Goal: Information Seeking & Learning: Learn about a topic

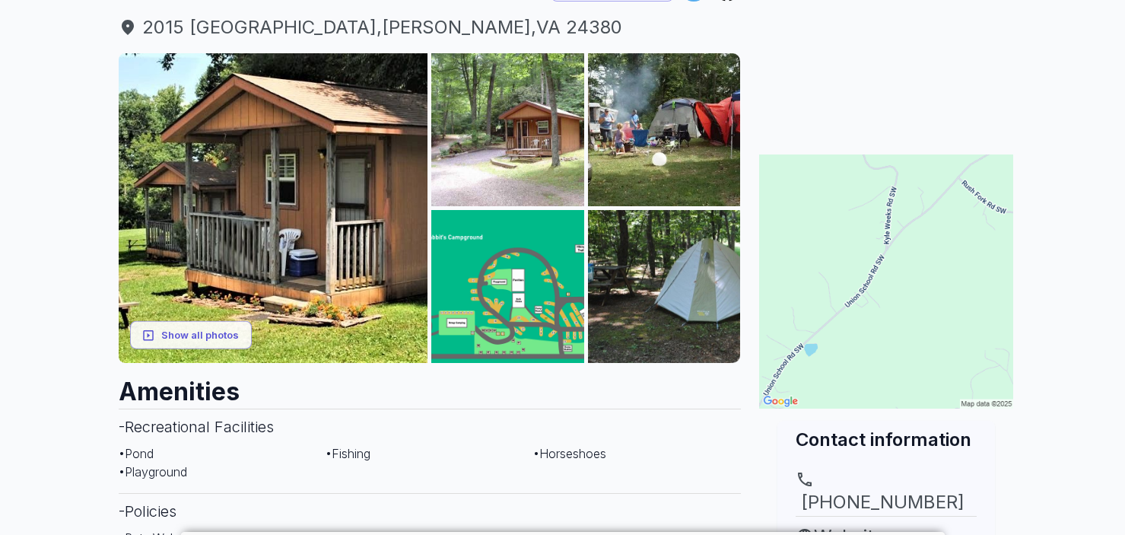
scroll to position [192, 0]
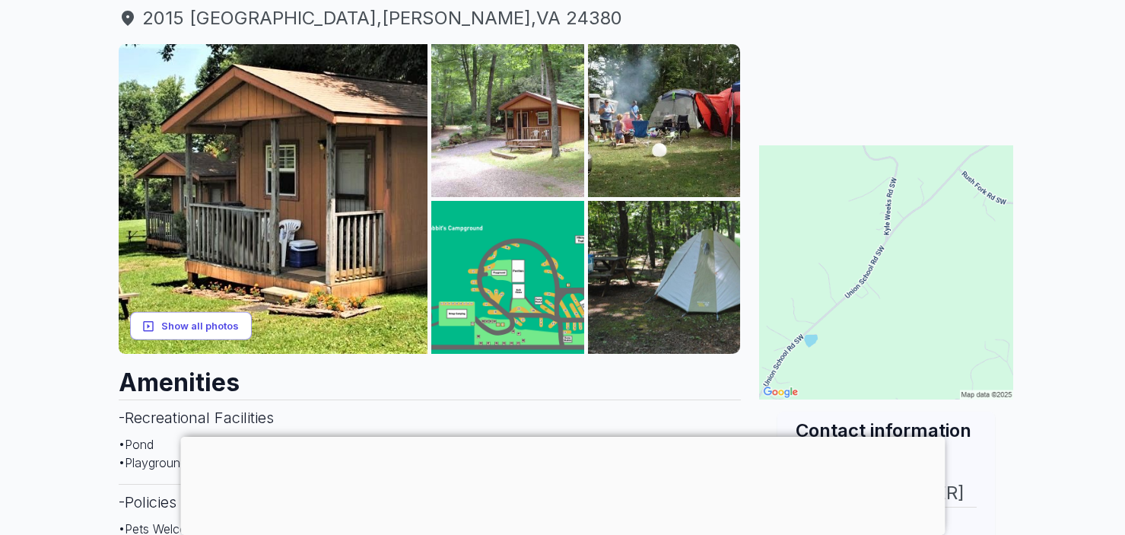
click at [164, 318] on button "Show all photos" at bounding box center [191, 326] width 122 height 28
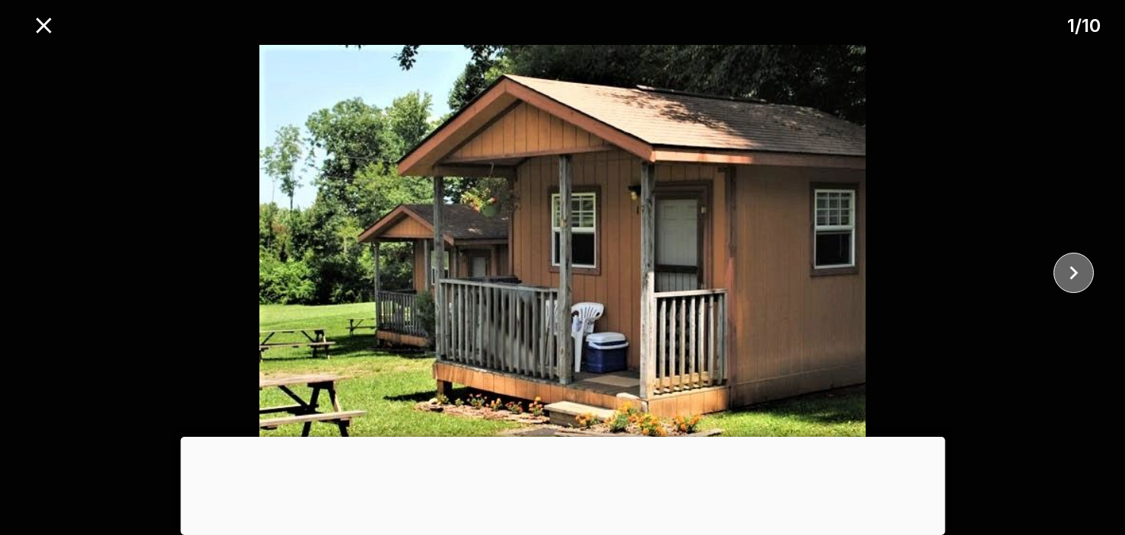
click at [1084, 275] on icon "close" at bounding box center [1074, 272] width 27 height 27
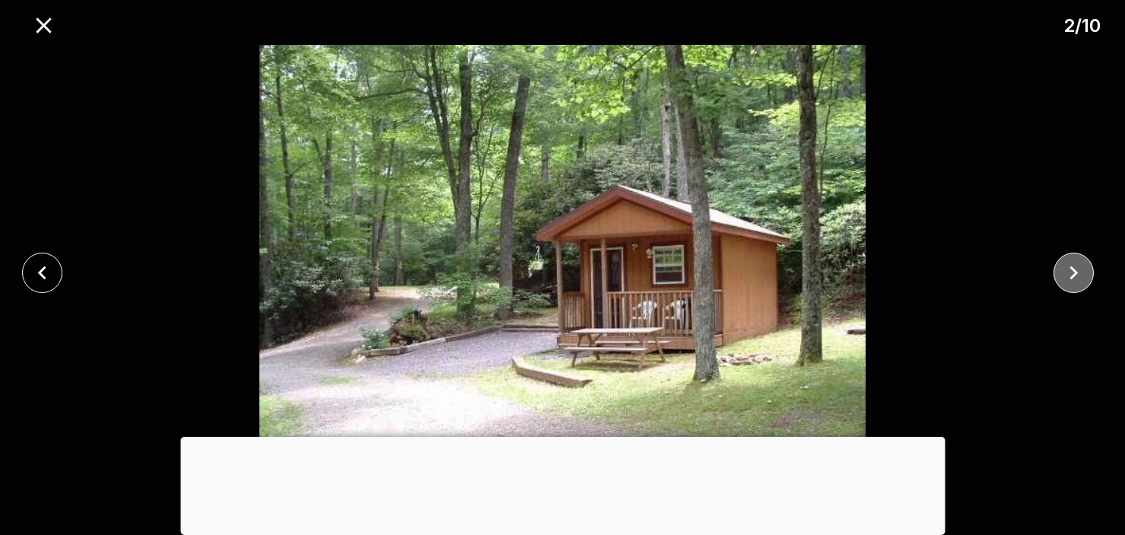
click at [1084, 275] on icon "close" at bounding box center [1074, 272] width 27 height 27
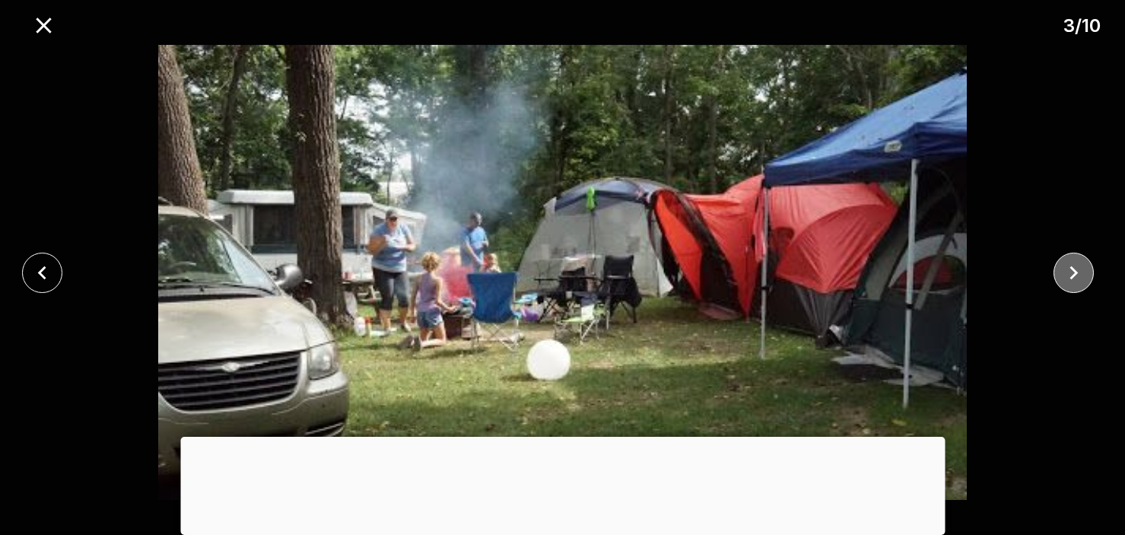
click at [1084, 275] on icon "close" at bounding box center [1074, 272] width 27 height 27
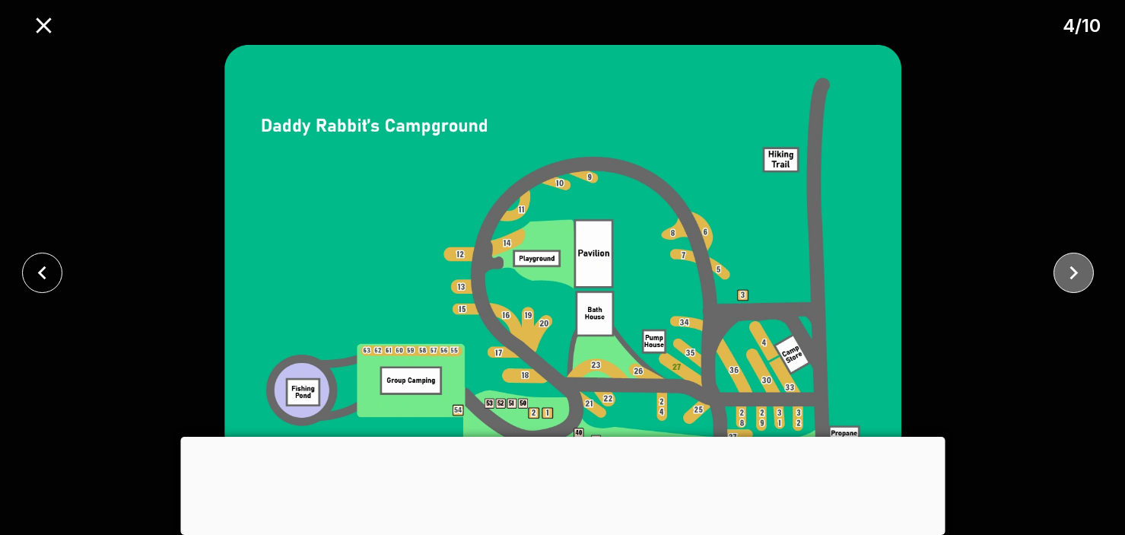
click at [1084, 275] on icon "close" at bounding box center [1074, 272] width 27 height 27
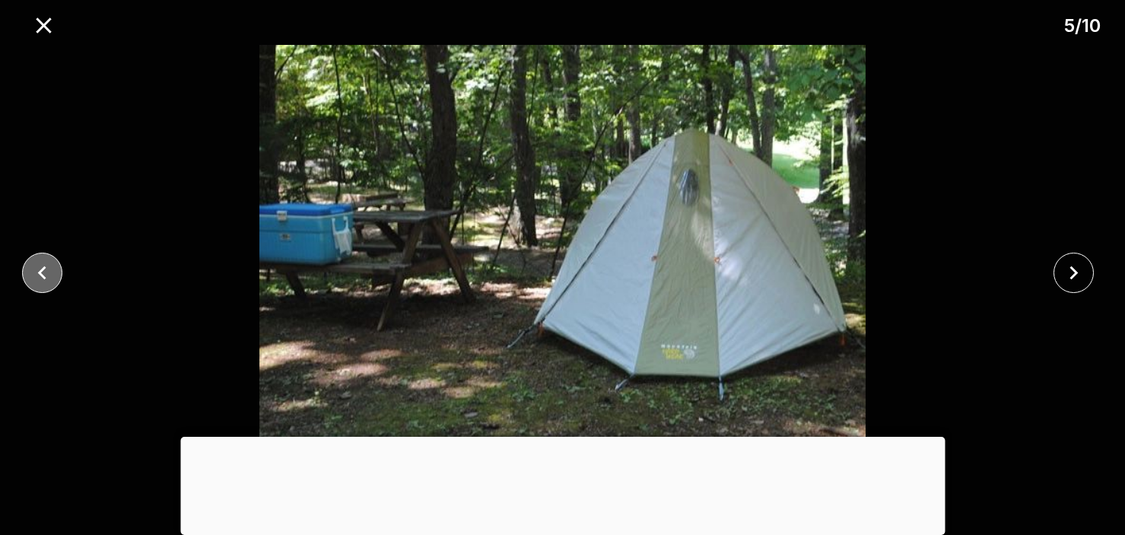
click at [40, 272] on icon "close" at bounding box center [42, 273] width 8 height 14
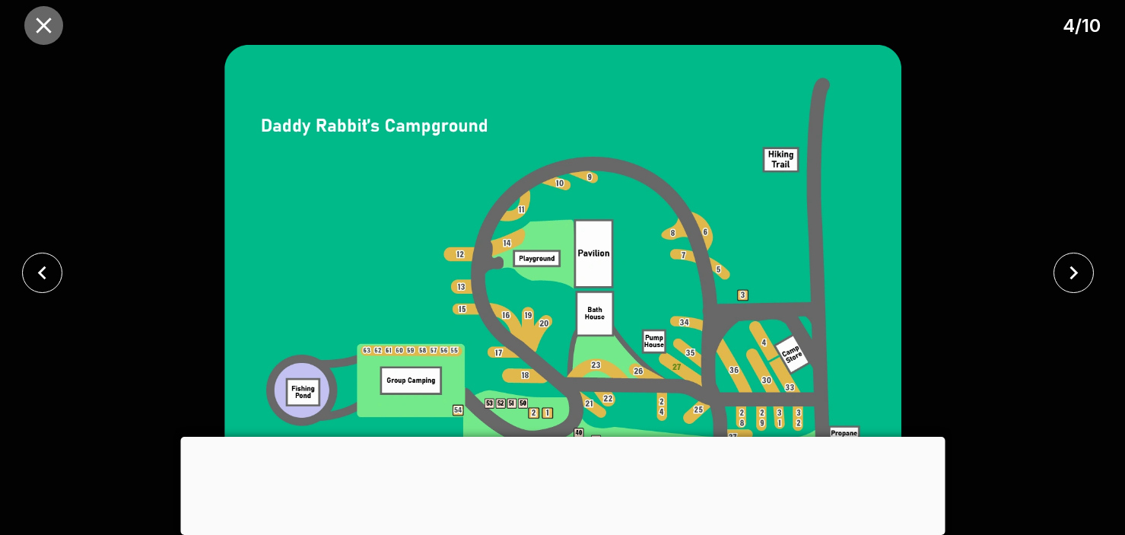
click at [38, 30] on icon "close" at bounding box center [43, 25] width 15 height 15
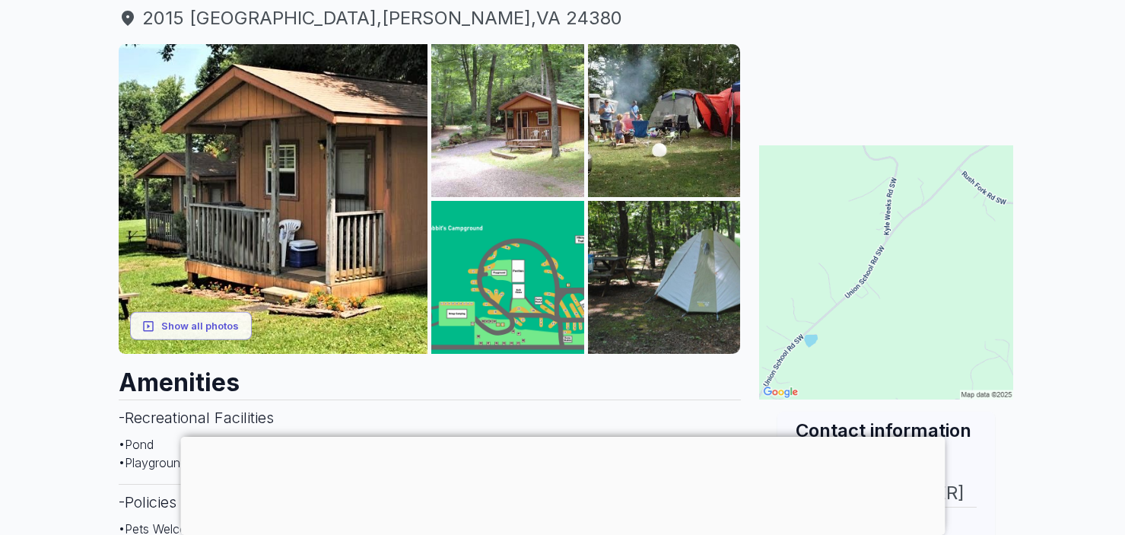
click at [560, 437] on div at bounding box center [562, 437] width 765 height 0
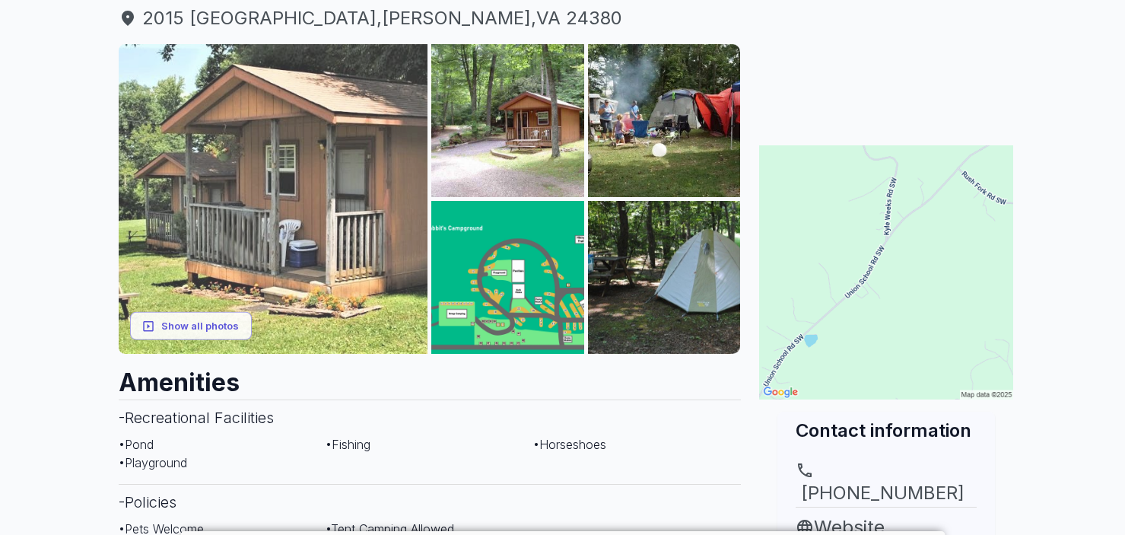
click at [313, 139] on img at bounding box center [274, 199] width 310 height 310
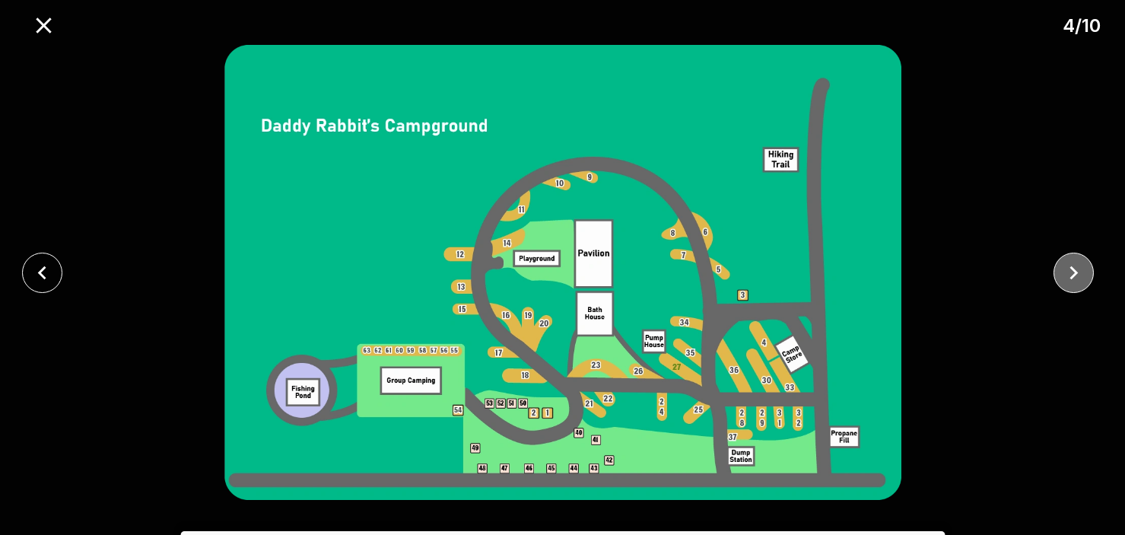
click at [1085, 268] on icon "close" at bounding box center [1074, 272] width 27 height 27
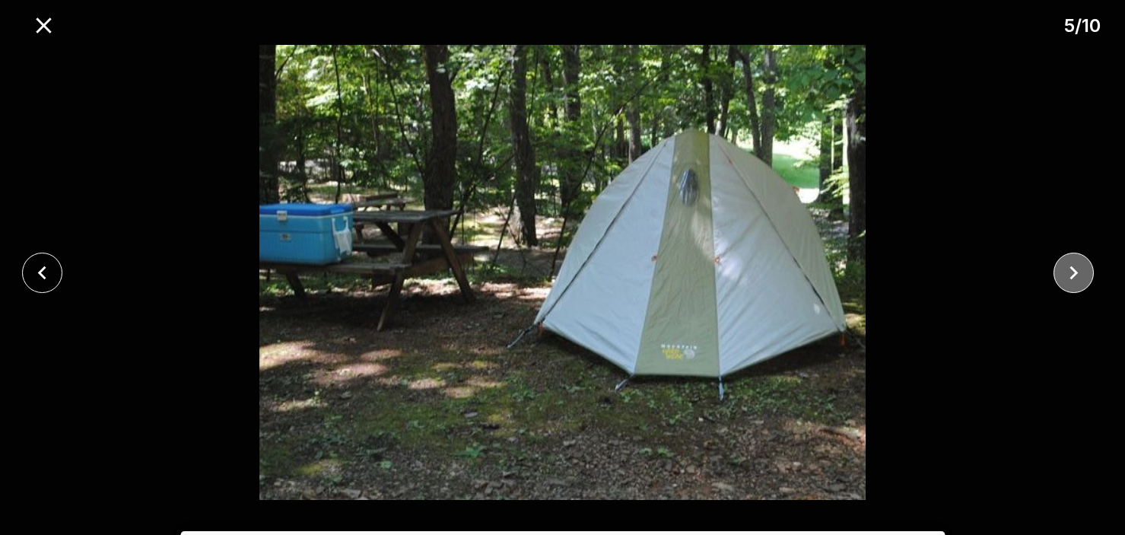
click at [1080, 271] on icon "close" at bounding box center [1074, 272] width 27 height 27
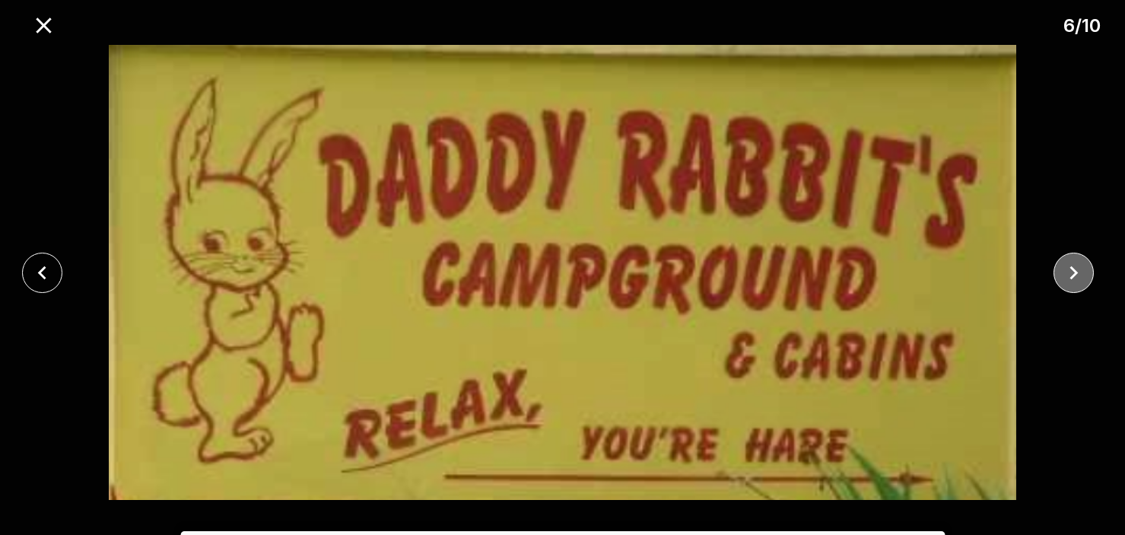
click at [1080, 271] on icon "close" at bounding box center [1074, 272] width 27 height 27
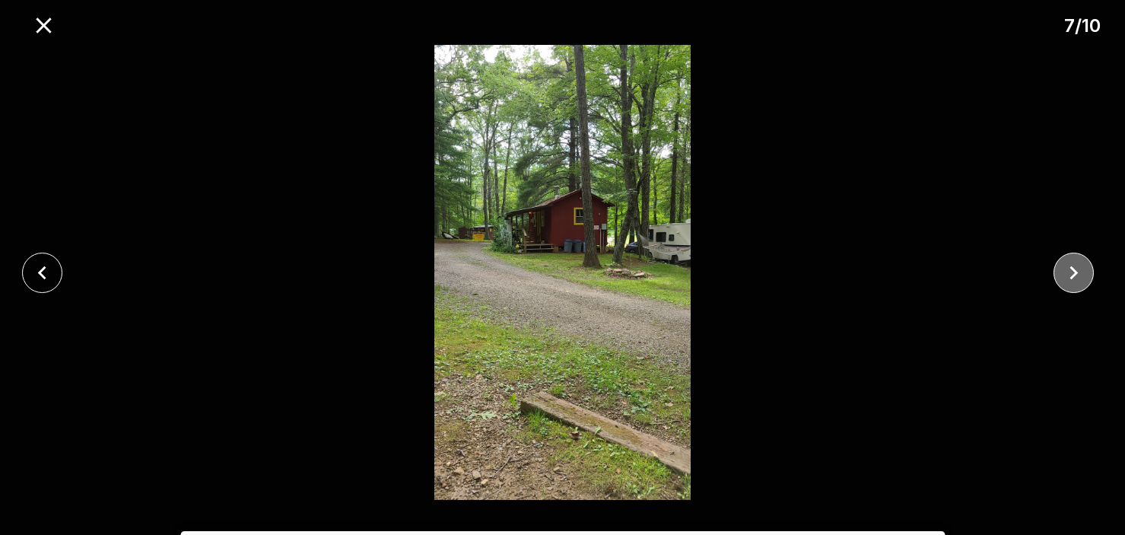
click at [1080, 271] on icon "close" at bounding box center [1074, 272] width 27 height 27
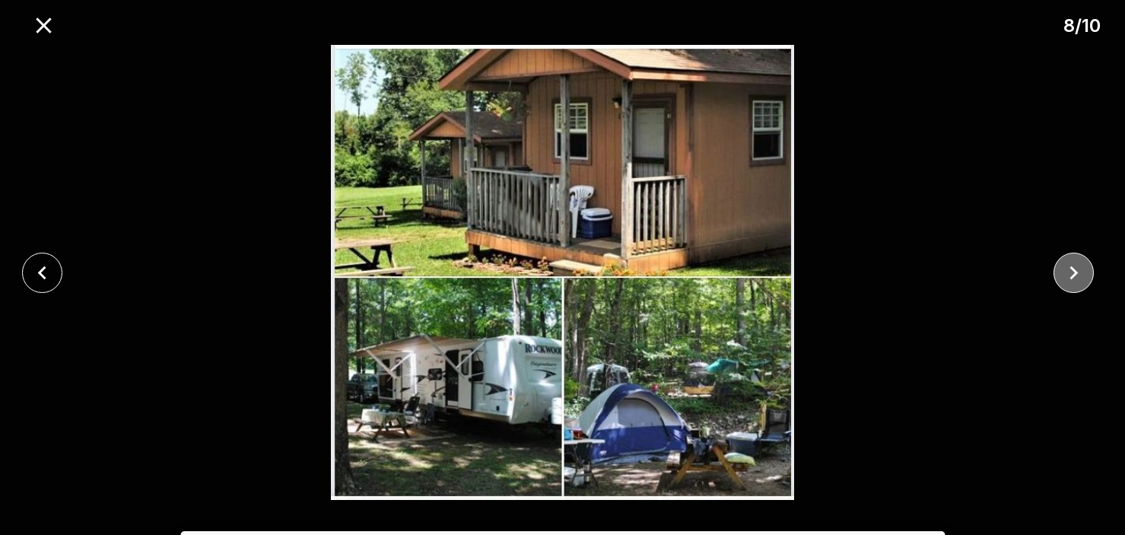
click at [1080, 271] on icon "close" at bounding box center [1074, 272] width 27 height 27
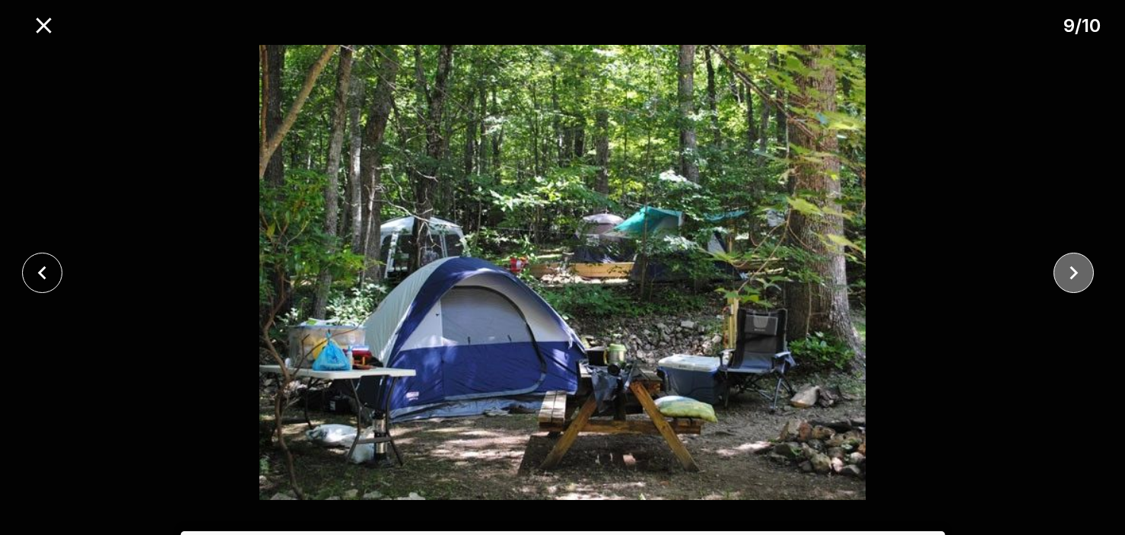
click at [1080, 271] on icon "close" at bounding box center [1074, 272] width 27 height 27
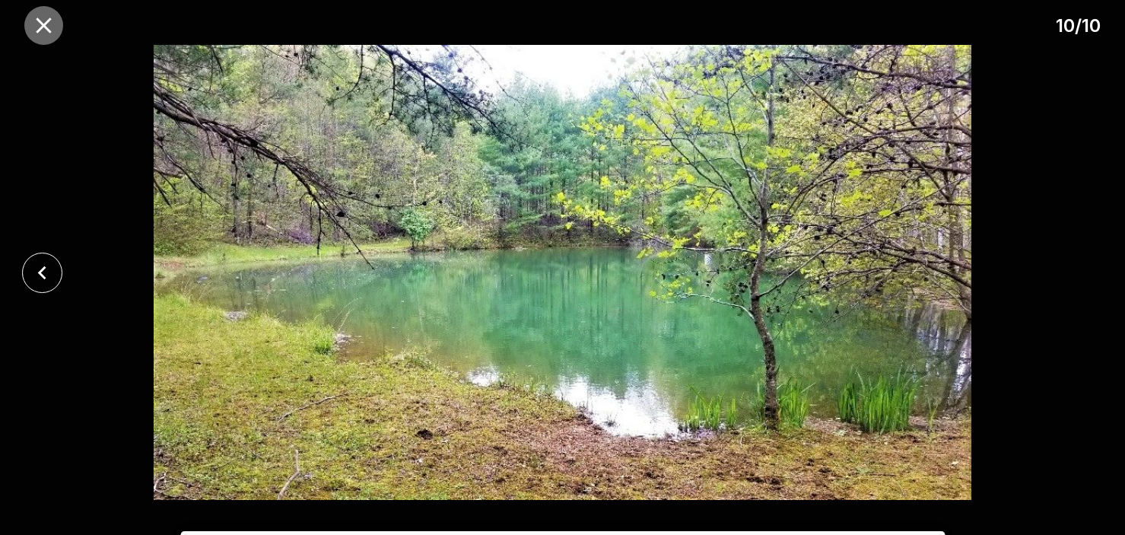
click at [43, 26] on icon "close" at bounding box center [43, 25] width 15 height 15
